Goal: Find specific page/section: Find specific page/section

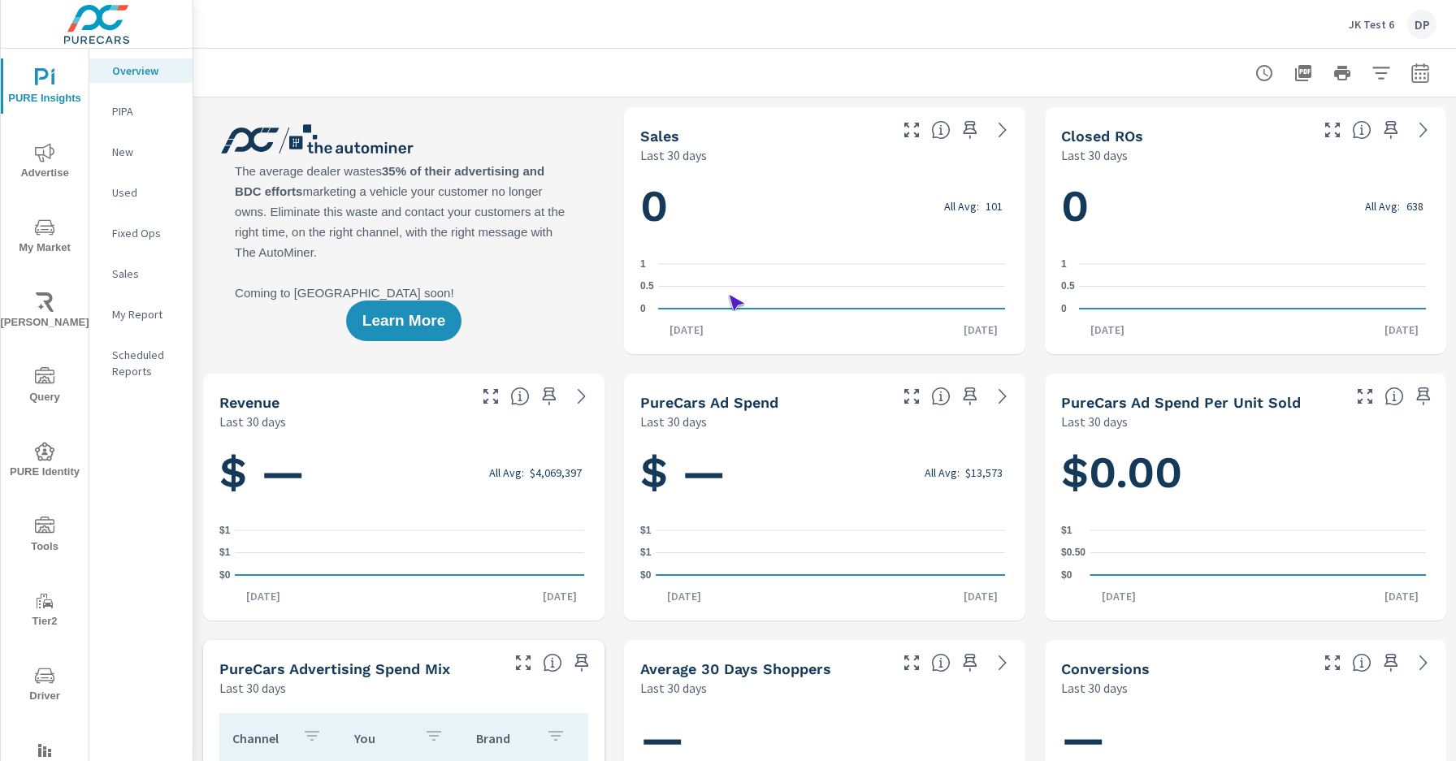
scroll to position [1, 0]
click at [41, 686] on span "Driver" at bounding box center [45, 686] width 78 height 40
